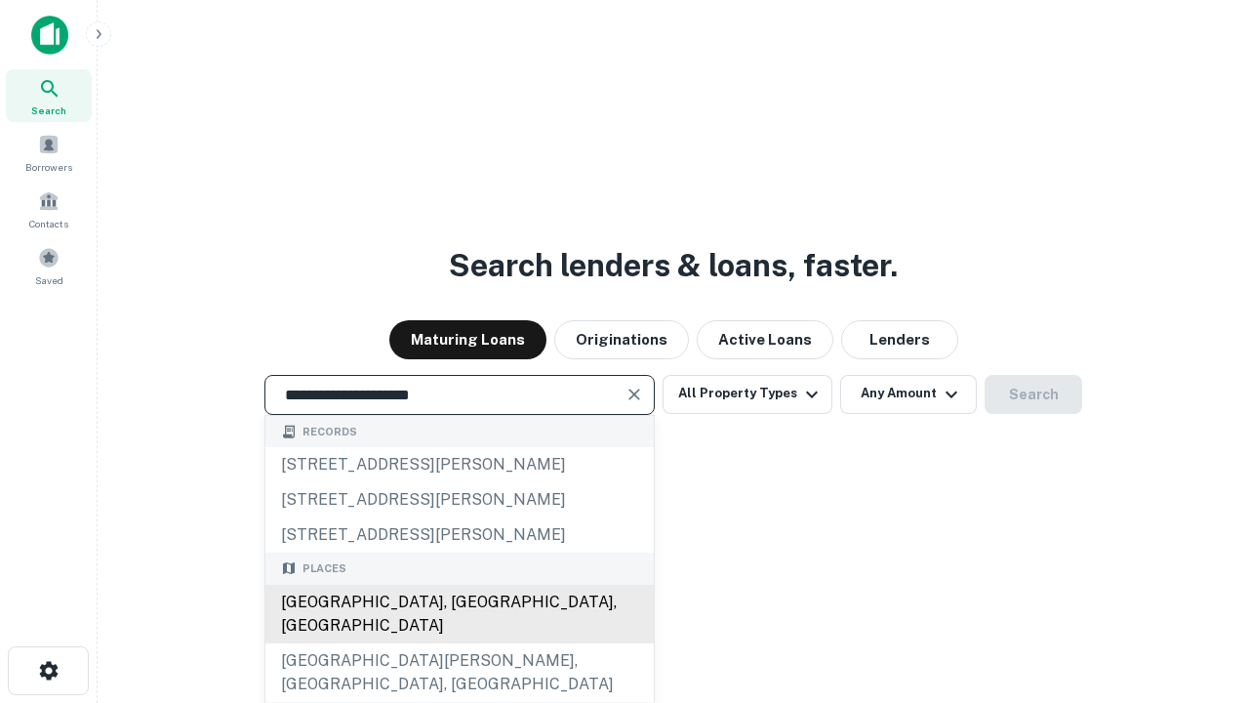
click at [459, 643] on div "Santa Monica, CA, USA" at bounding box center [459, 613] width 388 height 59
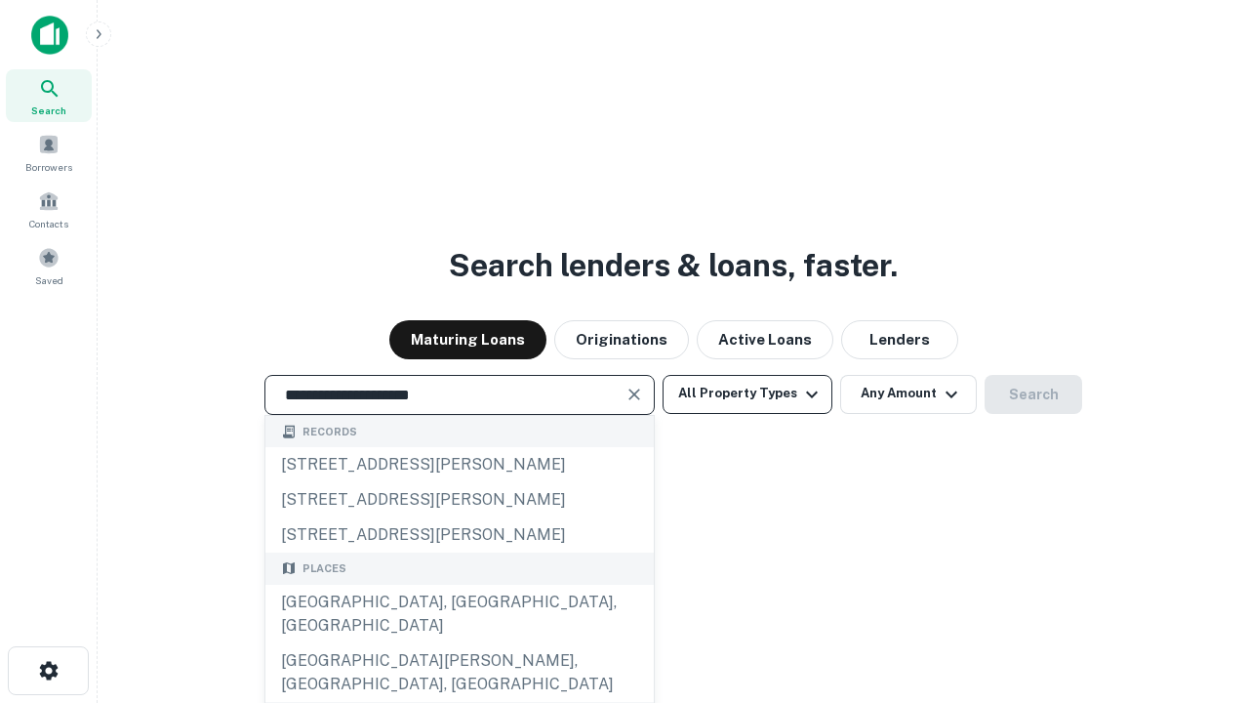
type input "**********"
click at [747, 393] on button "All Property Types" at bounding box center [748, 394] width 170 height 39
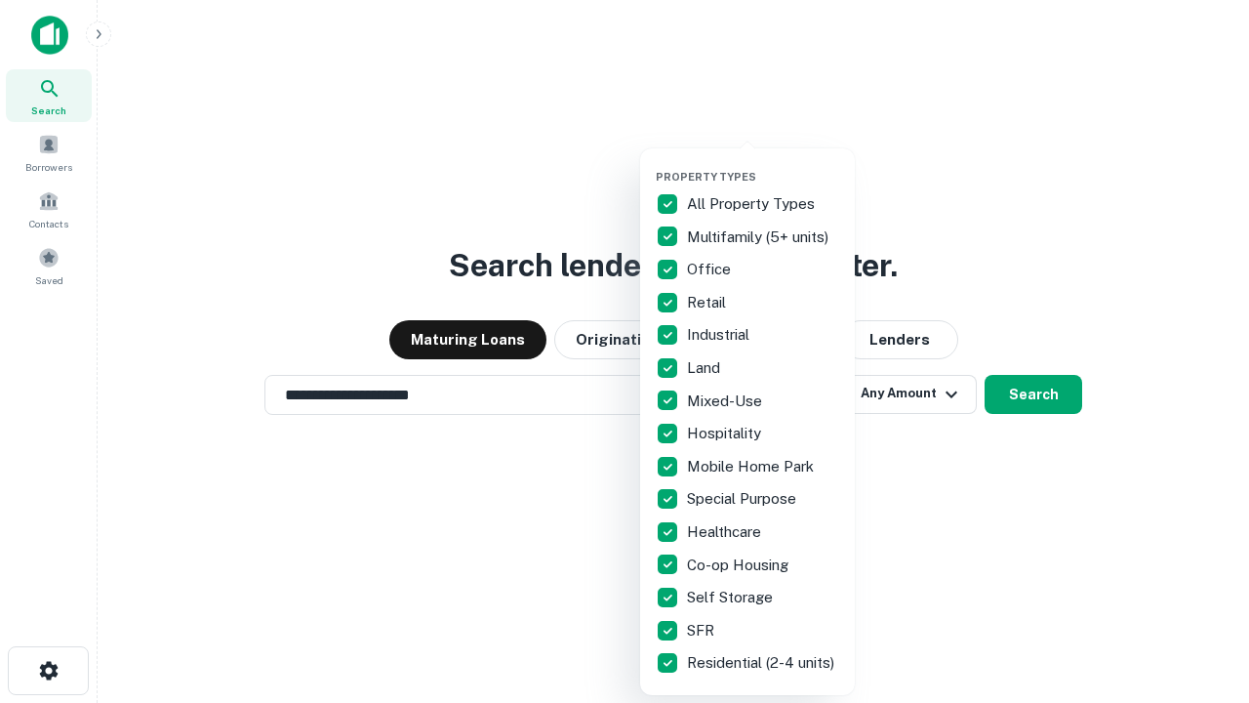
click at [763, 164] on button "button" at bounding box center [763, 164] width 215 height 1
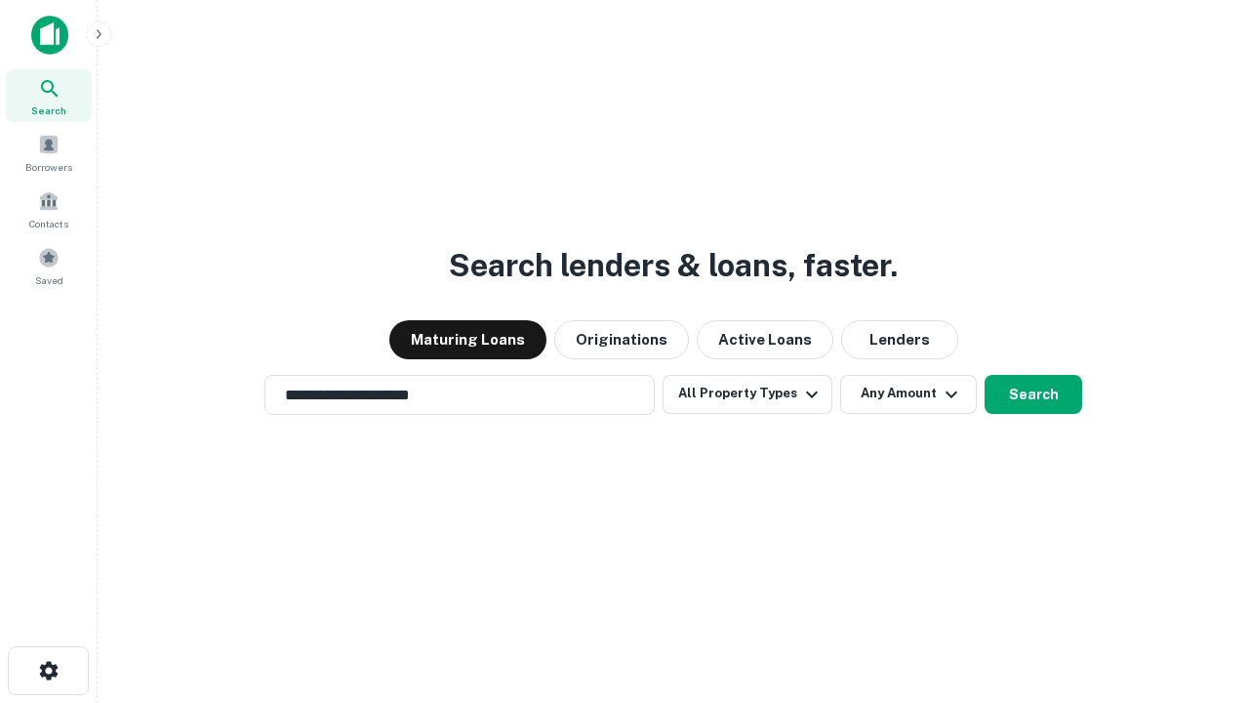
scroll to position [12, 235]
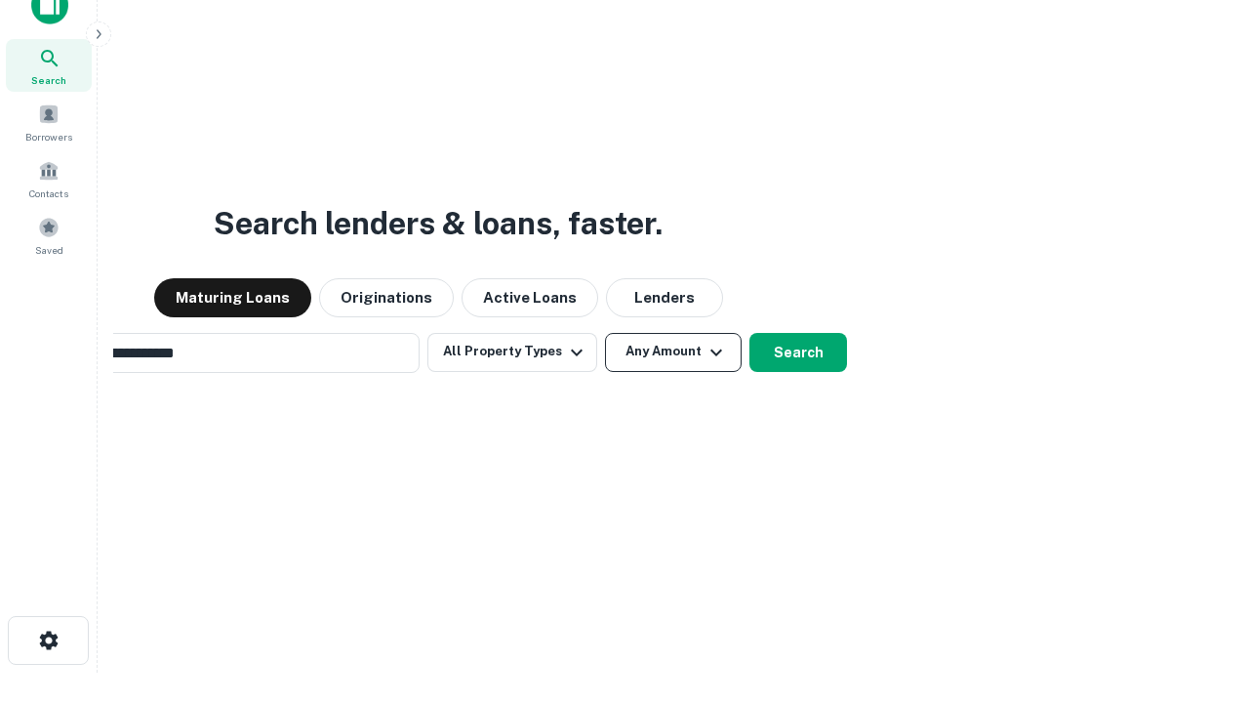
click at [605, 333] on button "Any Amount" at bounding box center [673, 352] width 137 height 39
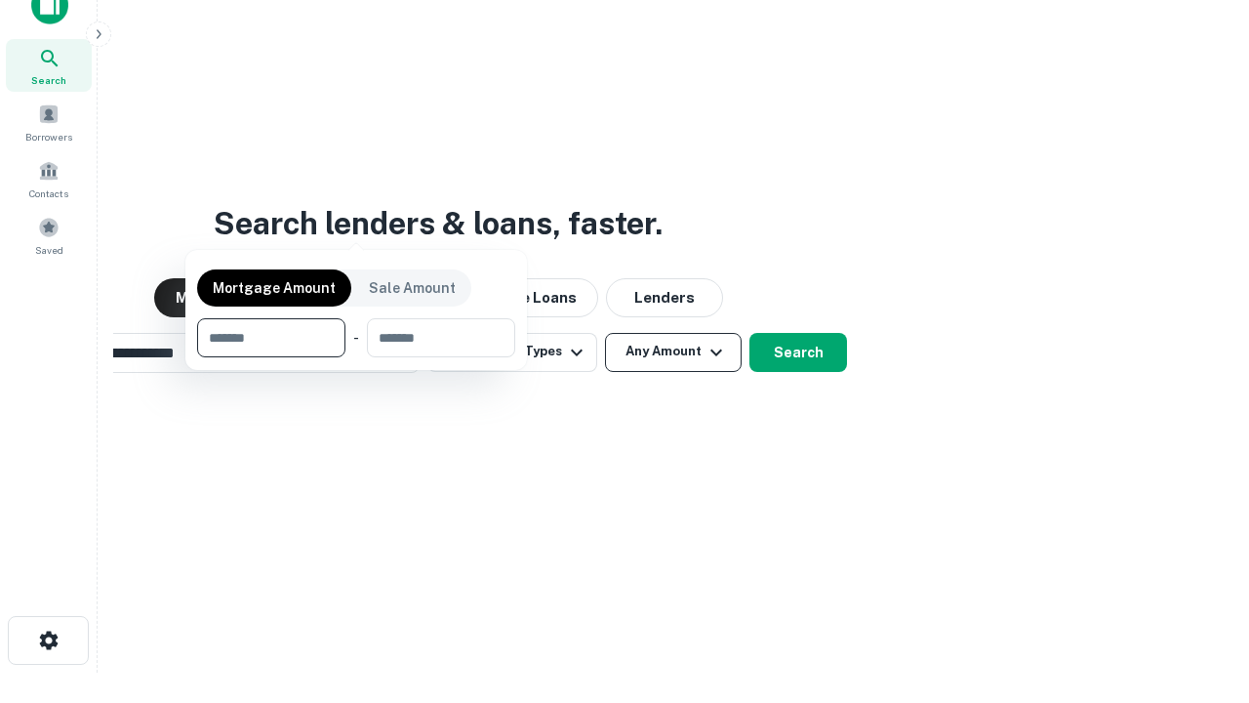
scroll to position [31, 0]
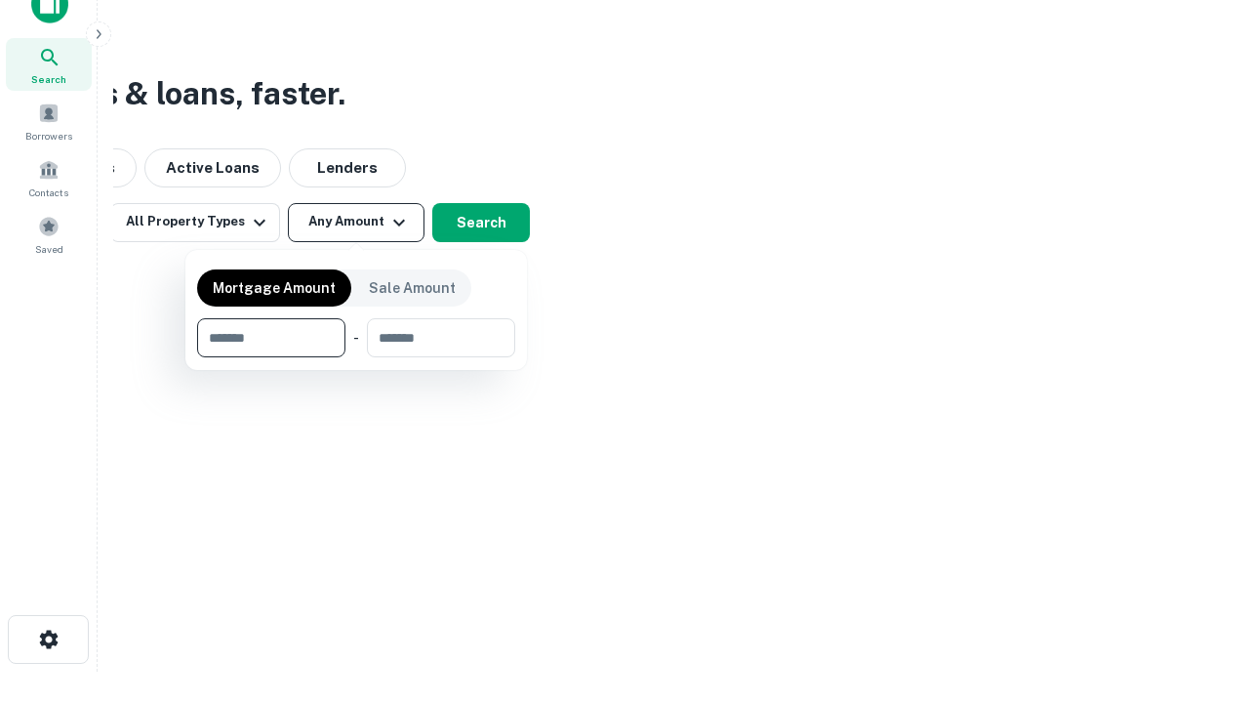
type input "*******"
click at [356, 357] on button "button" at bounding box center [356, 357] width 318 height 1
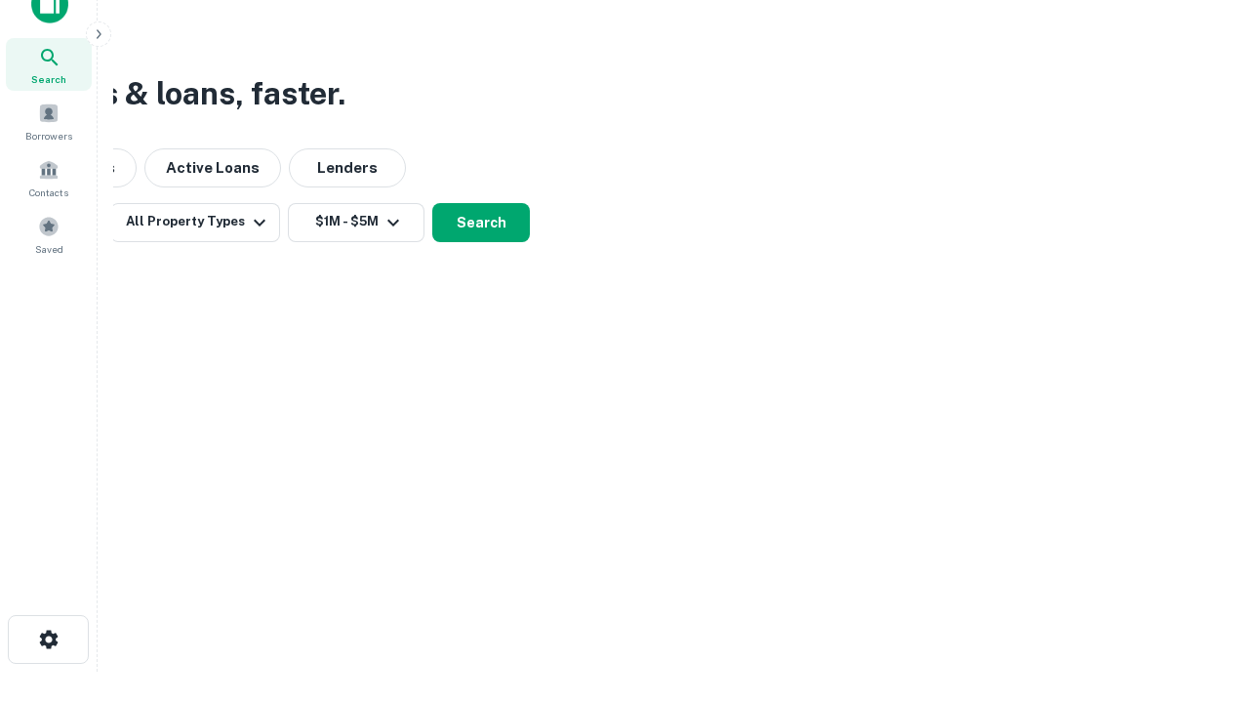
scroll to position [30, 0]
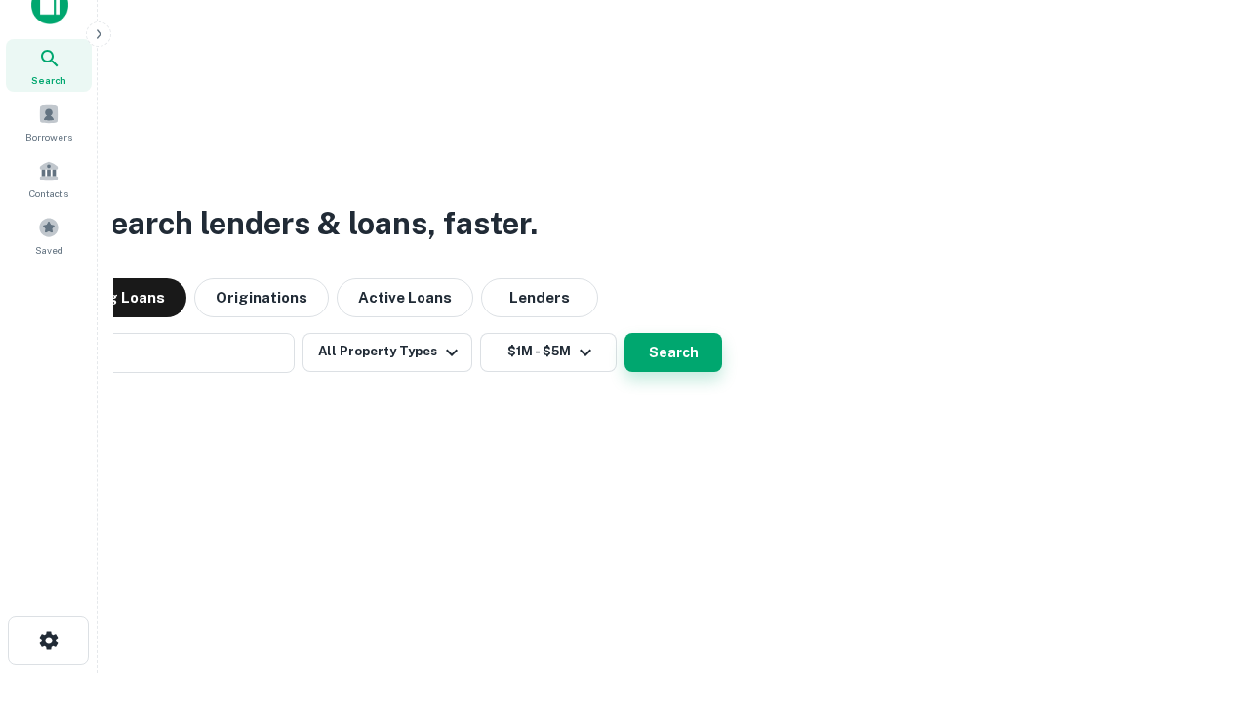
click at [624, 333] on button "Search" at bounding box center [673, 352] width 98 height 39
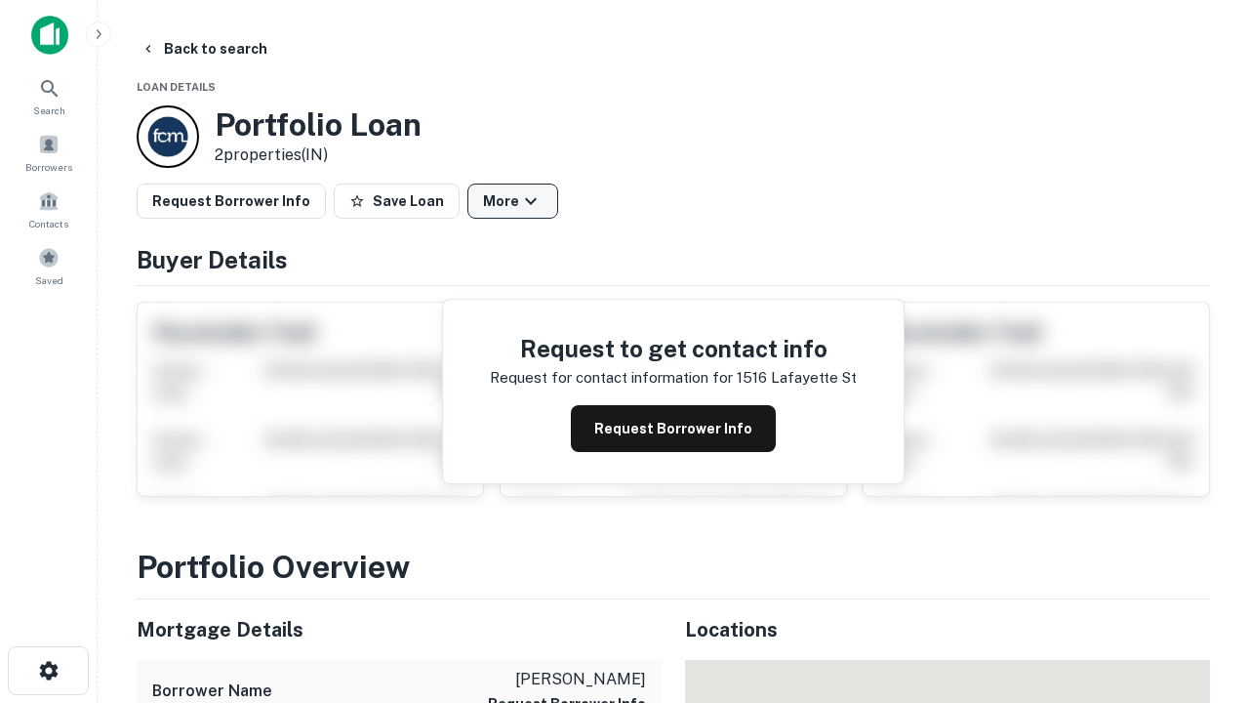
click at [512, 201] on button "More" at bounding box center [512, 200] width 91 height 35
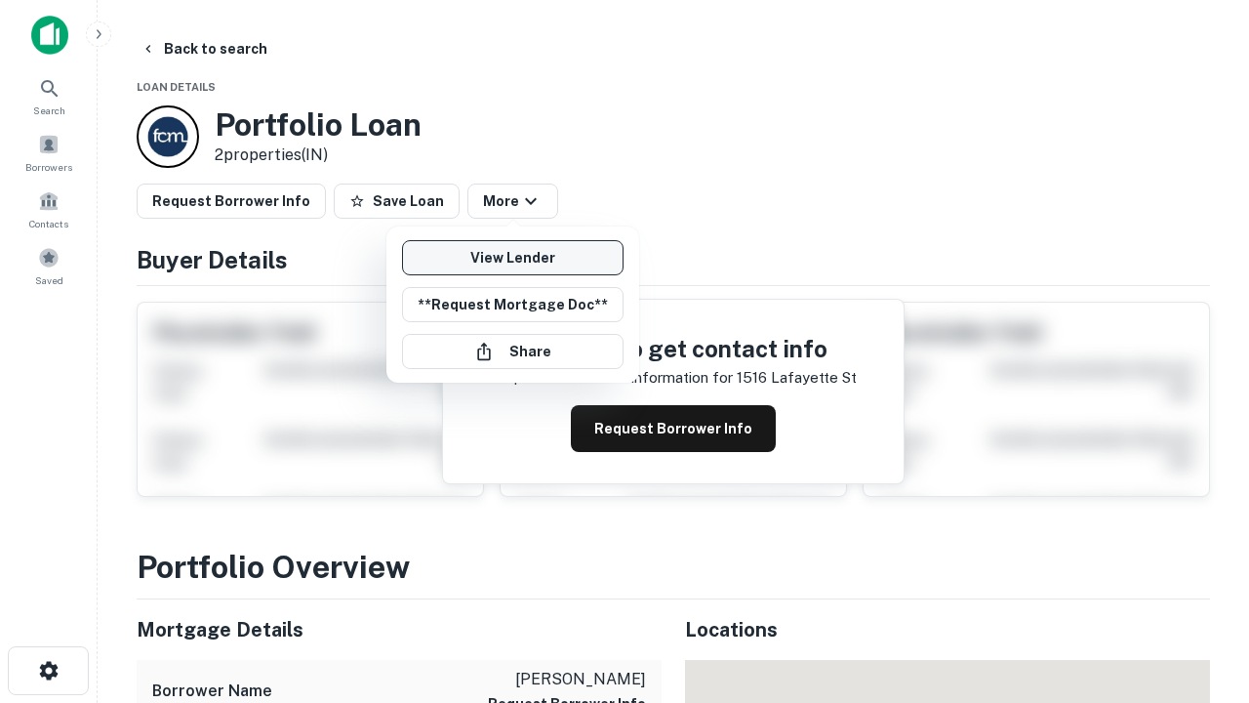
click at [512, 258] on link "View Lender" at bounding box center [512, 257] width 221 height 35
